Goal: Communication & Community: Answer question/provide support

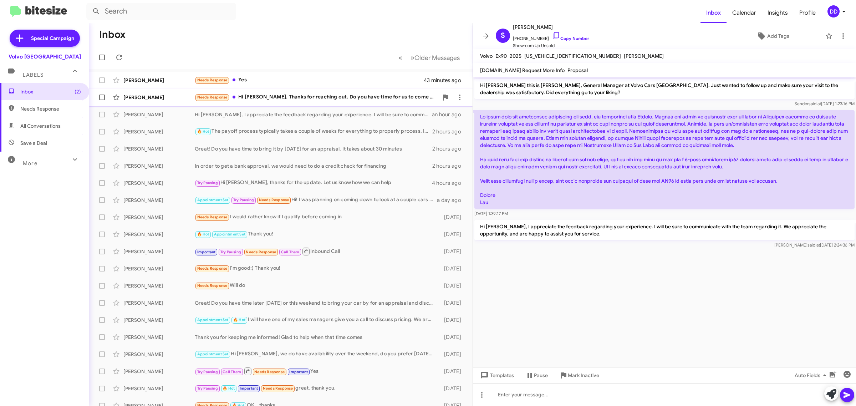
click at [305, 96] on div "Needs Response Hi [PERSON_NAME]. Thanks for reaching out. Do you have time for …" at bounding box center [317, 97] width 244 height 8
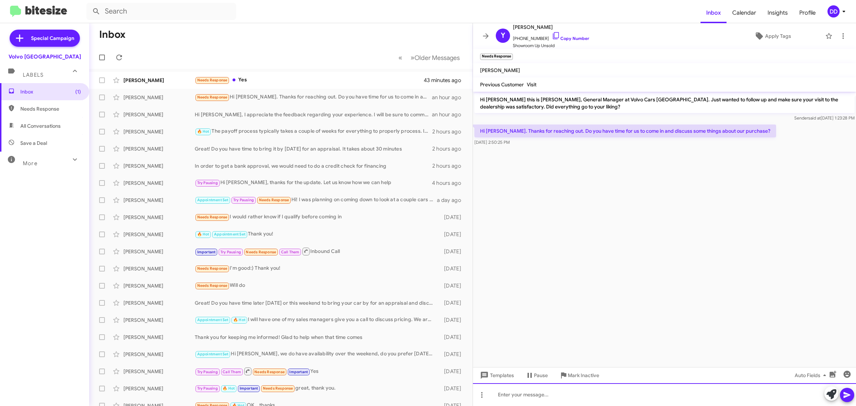
click at [650, 395] on div at bounding box center [664, 394] width 383 height 23
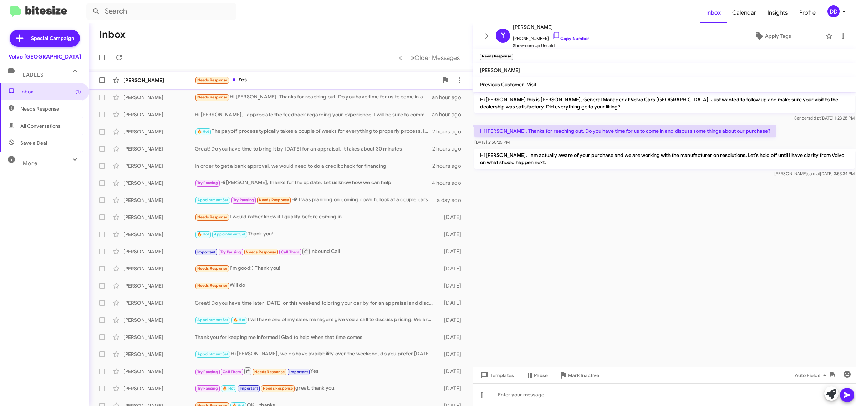
click at [290, 81] on div "Needs Response Yes" at bounding box center [317, 80] width 244 height 8
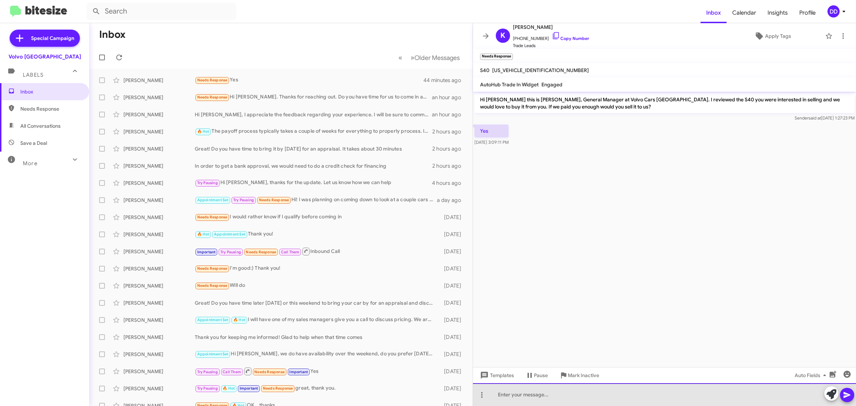
click at [631, 393] on div at bounding box center [664, 394] width 383 height 23
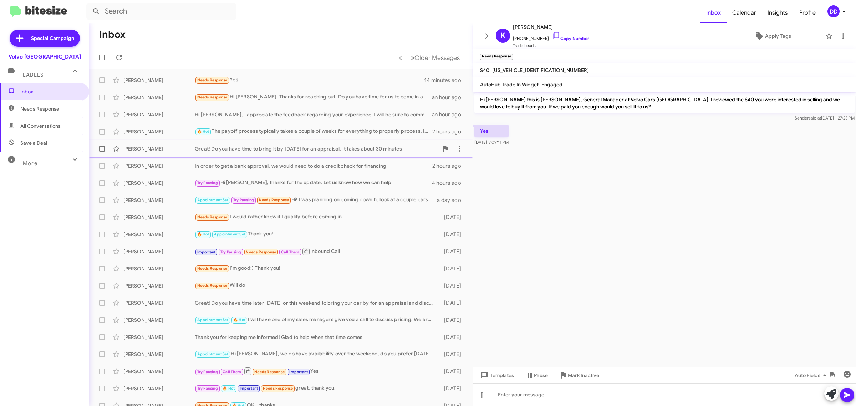
click at [411, 149] on div "Great! Do you have time to bring it by [DATE] for an appraisal. It takes about …" at bounding box center [317, 148] width 244 height 7
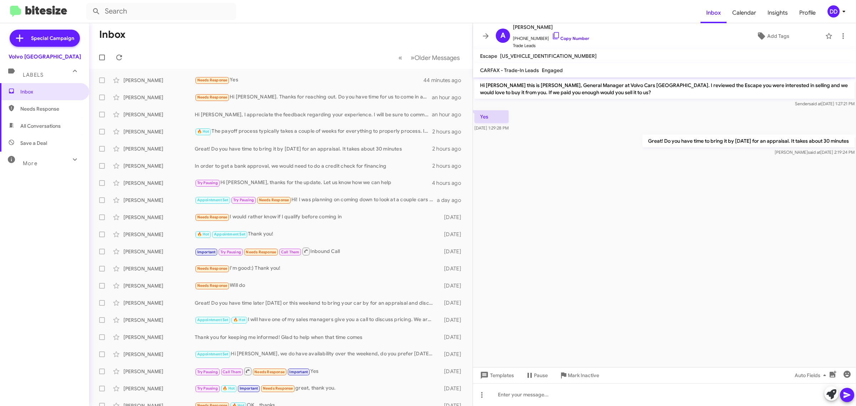
click at [741, 141] on p "Great! Do you have time to bring it by [DATE] for an appraisal. It takes about …" at bounding box center [749, 140] width 212 height 13
copy p "Great! Do you have time to bring it by [DATE] for an appraisal. It takes about …"
click at [269, 76] on div "Needs Response Yes" at bounding box center [317, 80] width 244 height 8
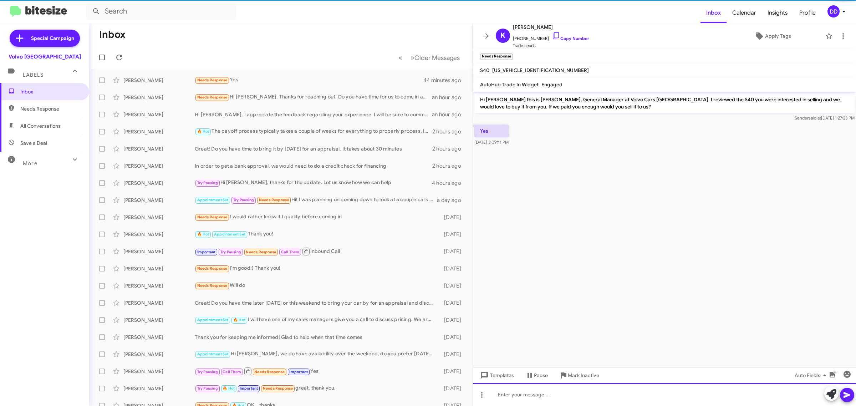
click at [627, 401] on div at bounding box center [664, 394] width 383 height 23
